Goal: Obtain resource: Obtain resource

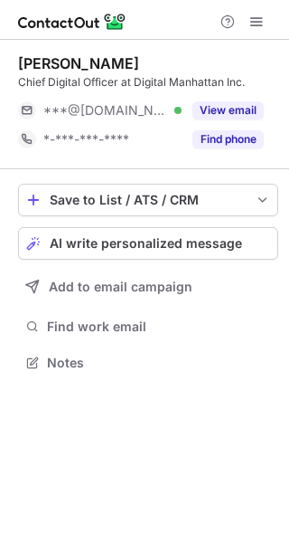
scroll to position [350, 289]
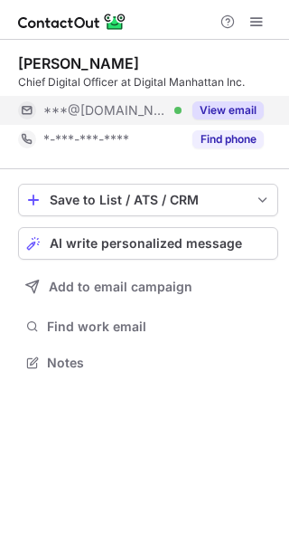
click at [227, 111] on button "View email" at bounding box center [228, 110] width 71 height 18
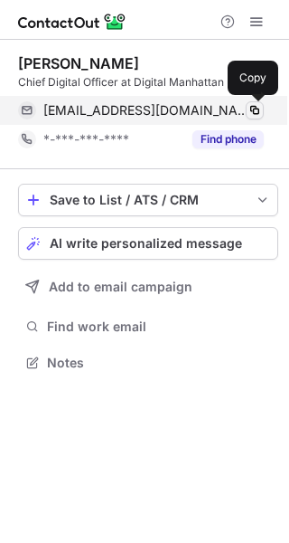
click at [253, 111] on span at bounding box center [255, 110] width 14 height 14
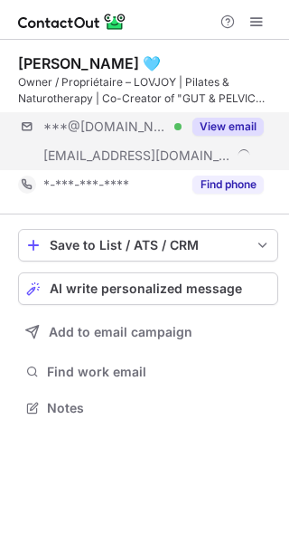
scroll to position [395, 289]
click at [238, 130] on button "View email" at bounding box center [228, 127] width 71 height 18
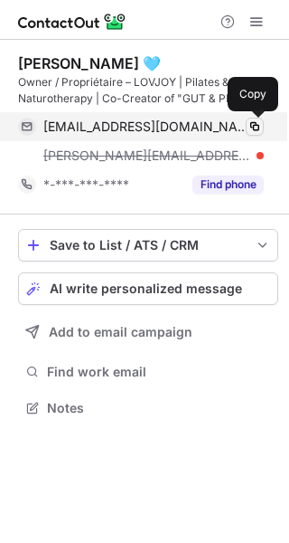
click at [254, 126] on span at bounding box center [255, 126] width 14 height 14
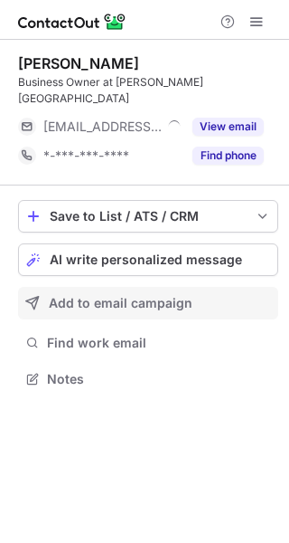
scroll to position [350, 289]
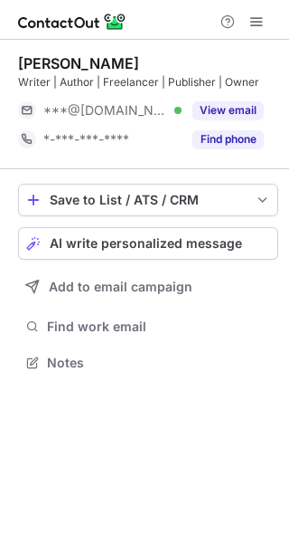
scroll to position [350, 289]
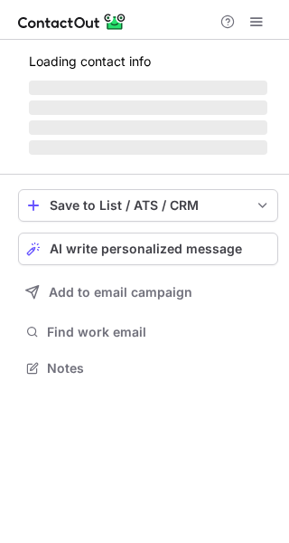
scroll to position [350, 289]
